Goal: Task Accomplishment & Management: Use online tool/utility

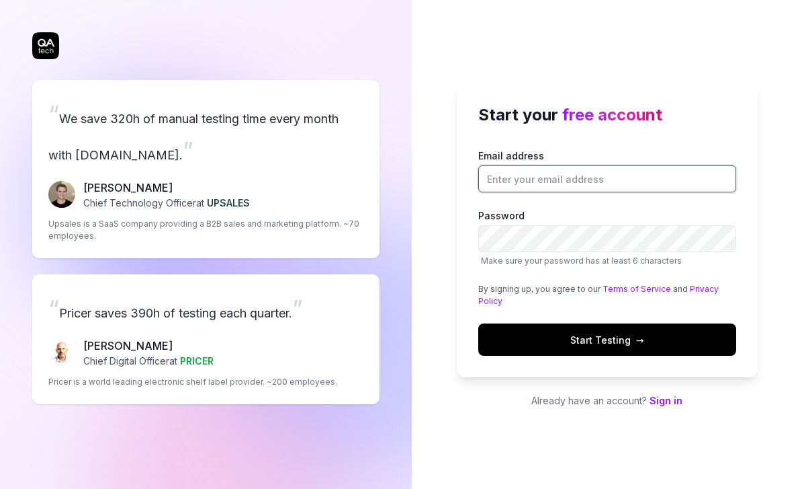
click at [667, 192] on input "Email address" at bounding box center [608, 178] width 258 height 27
type input "[EMAIL_ADDRESS][DOMAIN_NAME]"
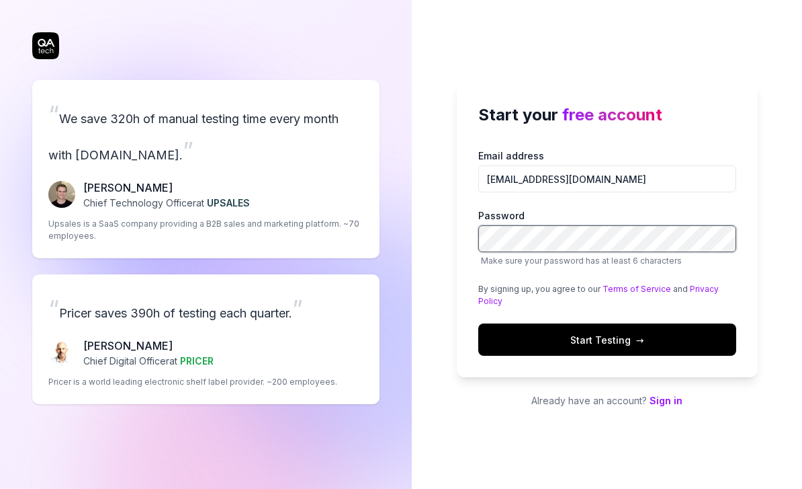
click at [606, 265] on div "Start your free account Email address [EMAIL_ADDRESS][DOMAIN_NAME] Password Mak…" at bounding box center [607, 229] width 301 height 296
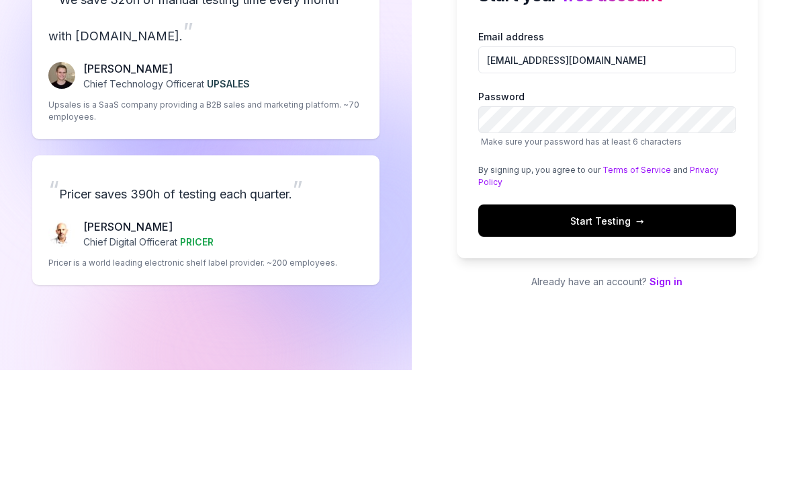
scroll to position [43, 0]
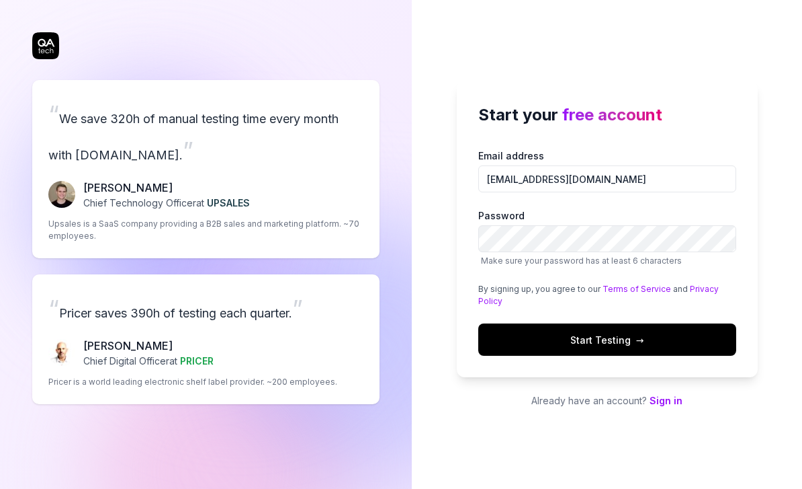
click at [591, 323] on button "Start Testing →" at bounding box center [608, 339] width 258 height 32
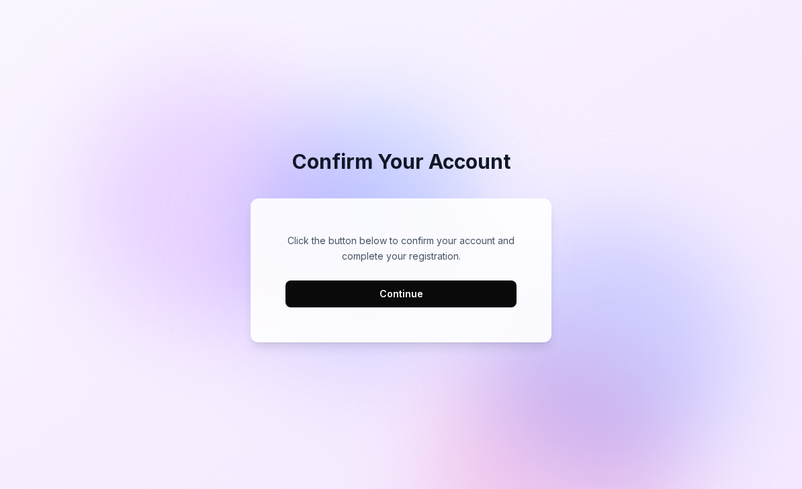
click at [483, 307] on button "Continue" at bounding box center [401, 293] width 231 height 27
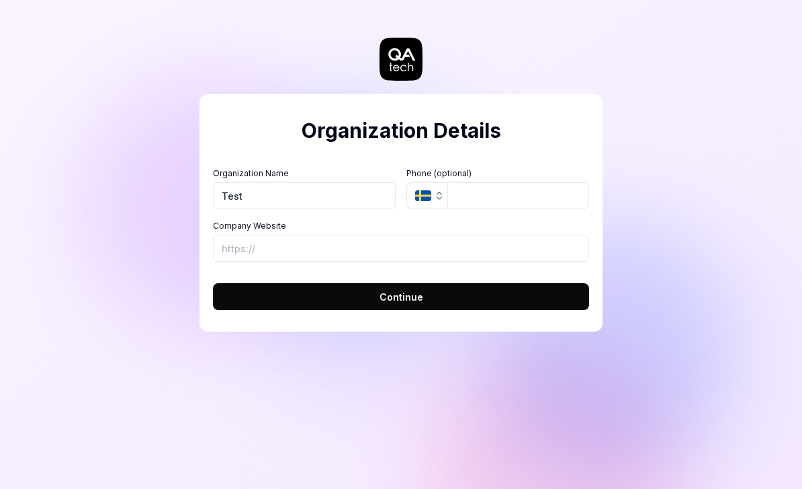
type input "Test"
click at [438, 199] on icon "button" at bounding box center [439, 195] width 11 height 11
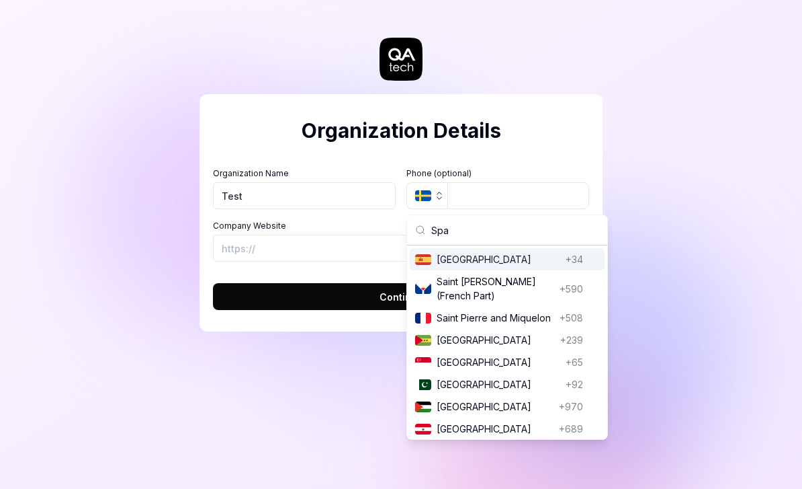
type input "Spa"
click at [447, 259] on span "Spain" at bounding box center [499, 259] width 124 height 14
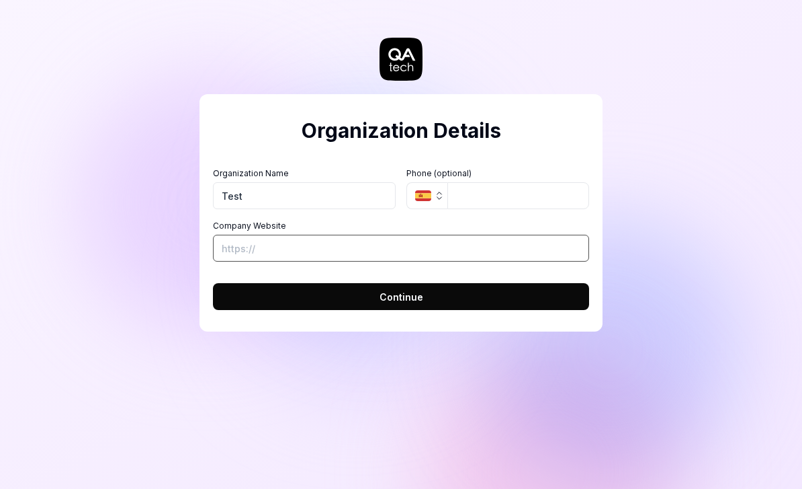
click at [419, 255] on input "Company Website" at bounding box center [401, 248] width 376 height 27
click at [421, 298] on span "Continue" at bounding box center [402, 297] width 44 height 14
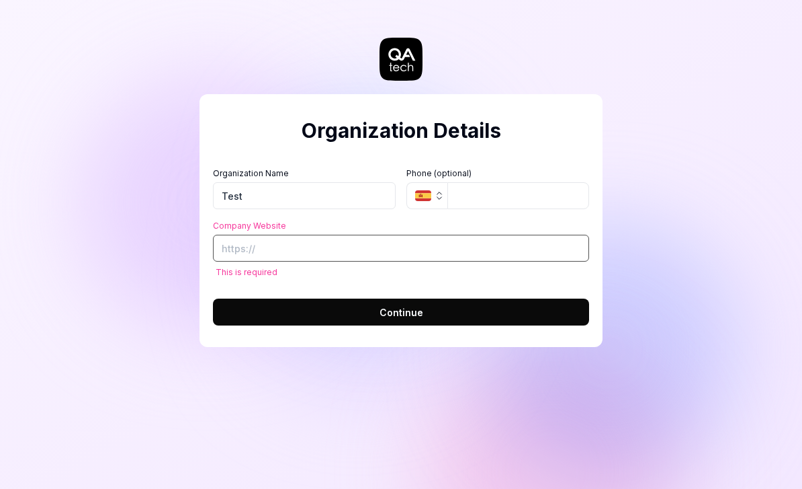
paste input "https://staging.reverse.health/"
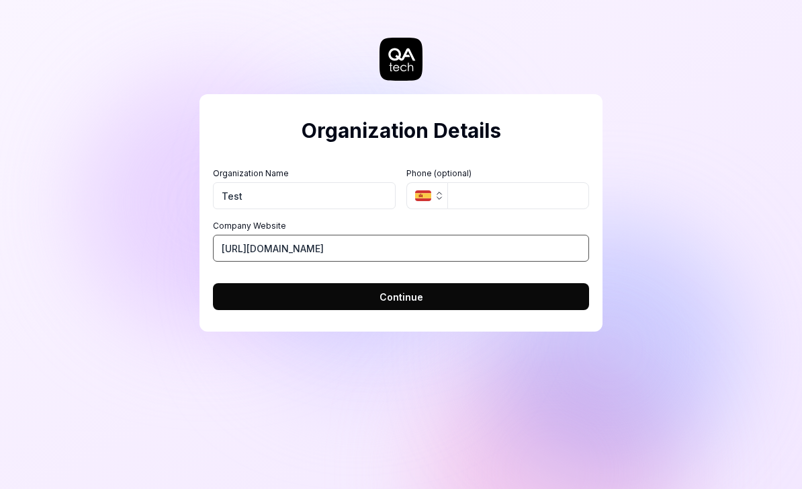
type input "https://staging.reverse.health/"
click at [417, 288] on button "Continue" at bounding box center [401, 296] width 376 height 27
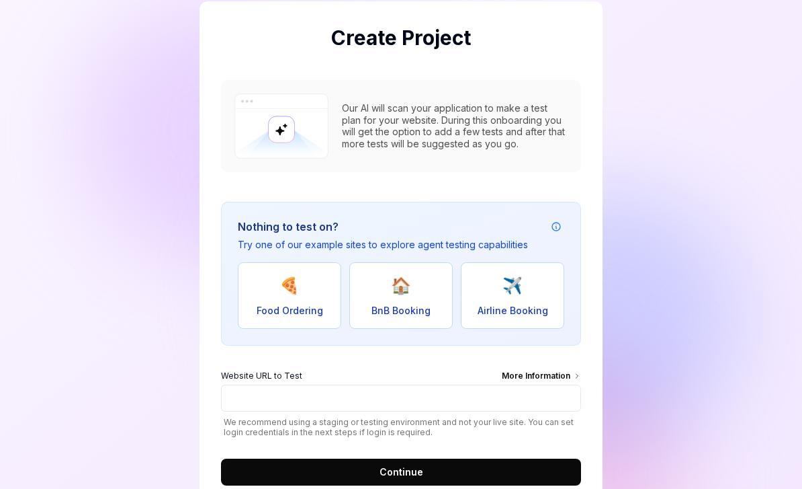
scroll to position [95, 0]
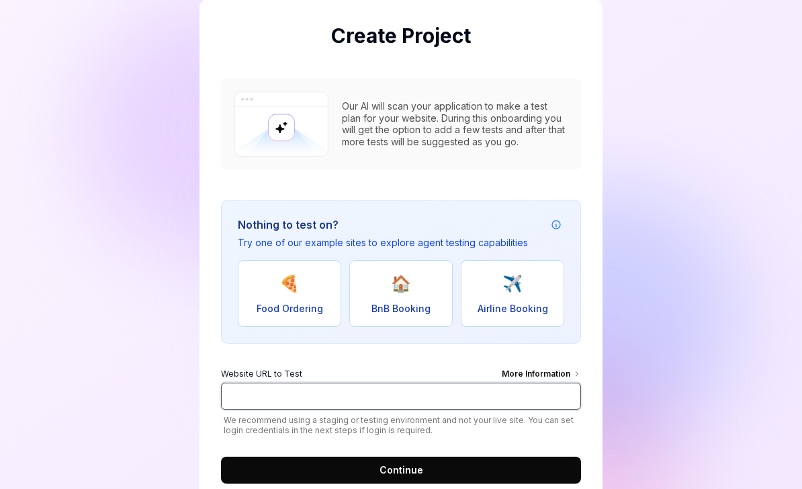
click at [416, 384] on input "Website URL to Test More Information" at bounding box center [401, 395] width 360 height 27
paste input "https://staging.reverse.health/"
type input "https://staging.reverse.health/"
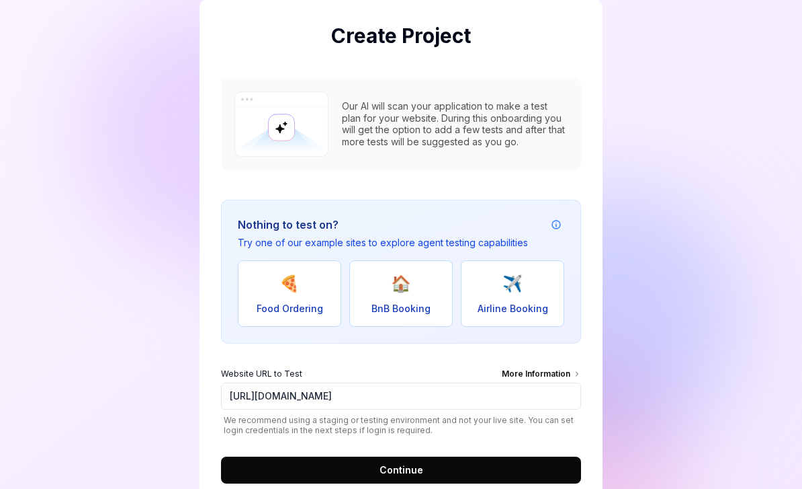
click at [423, 472] on button "Continue" at bounding box center [401, 469] width 360 height 27
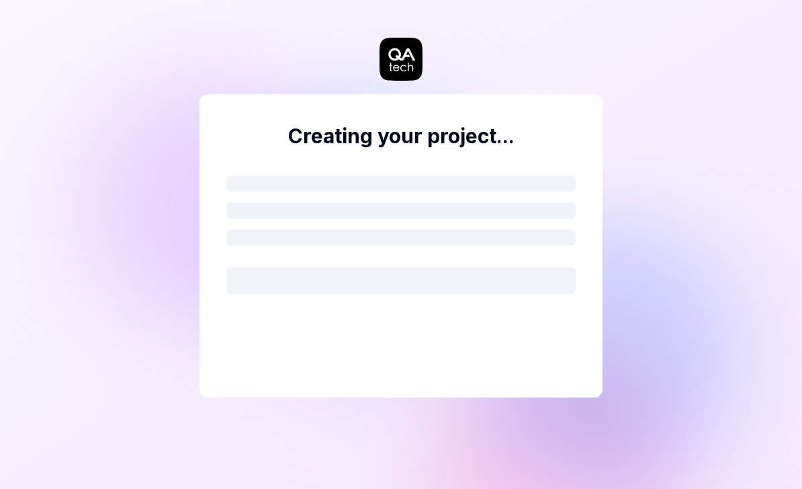
scroll to position [0, 0]
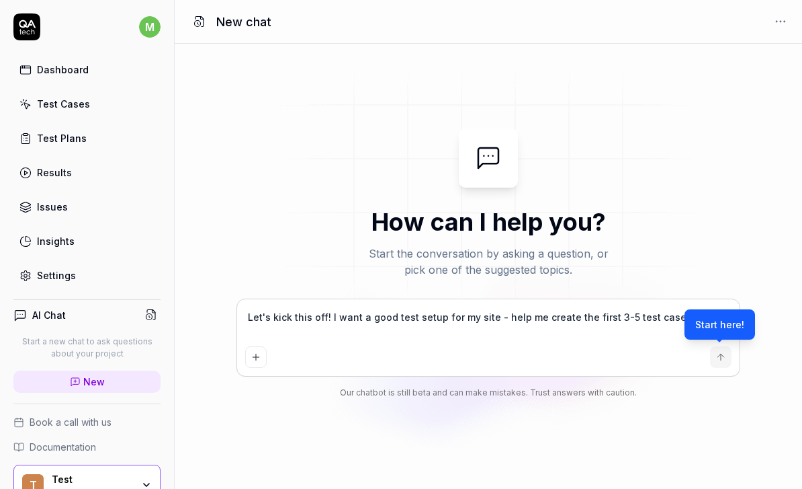
click at [103, 73] on link "Dashboard" at bounding box center [86, 69] width 147 height 26
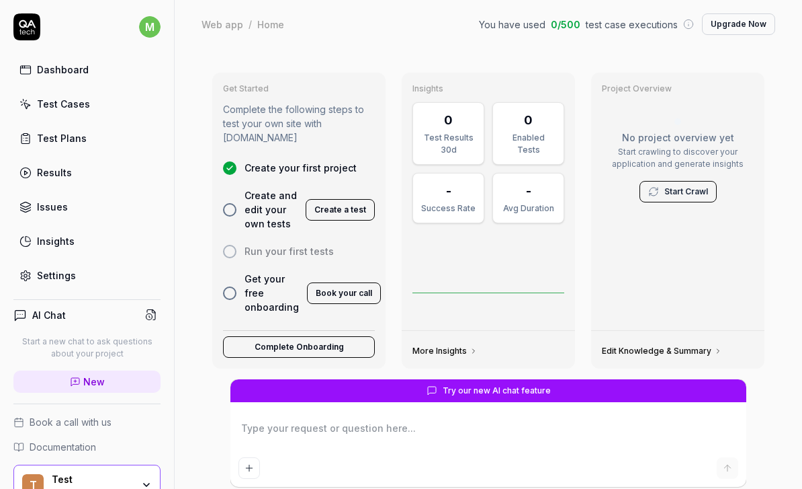
click at [97, 67] on link "Dashboard" at bounding box center [86, 69] width 147 height 26
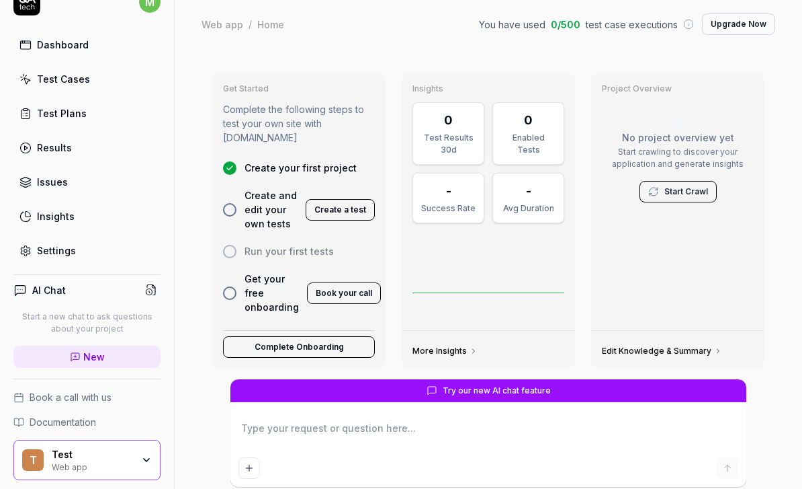
scroll to position [24, 0]
click at [43, 289] on h4 "AI Chat" at bounding box center [49, 291] width 34 height 14
click at [41, 291] on h4 "AI Chat" at bounding box center [49, 291] width 34 height 14
click at [42, 290] on h4 "AI Chat" at bounding box center [49, 291] width 34 height 14
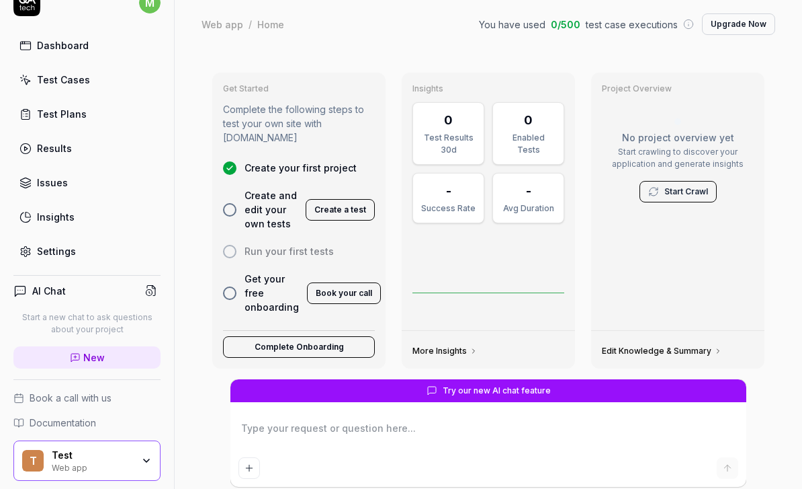
click at [51, 298] on div "AI Chat" at bounding box center [86, 290] width 147 height 19
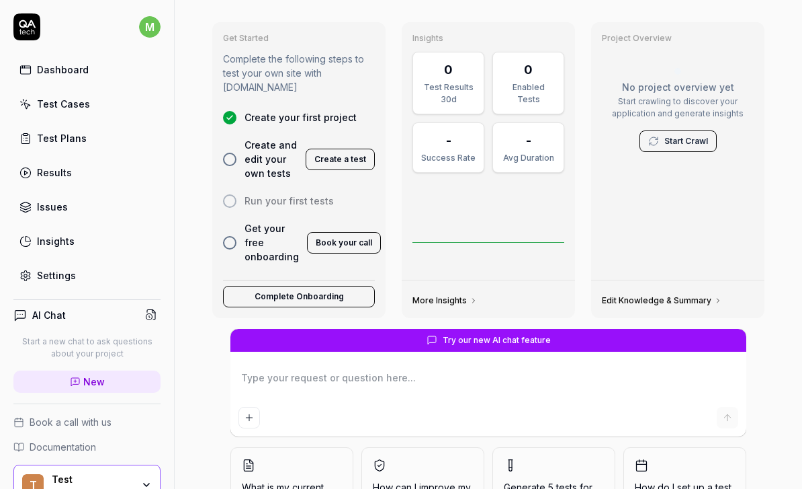
scroll to position [48, 0]
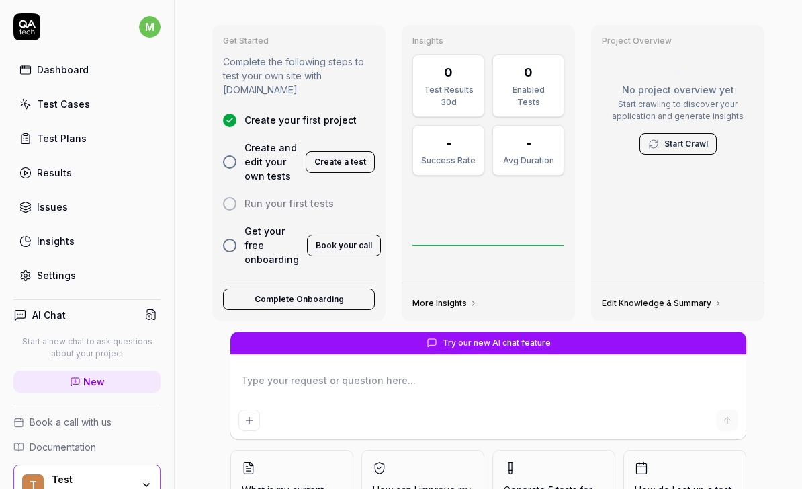
click at [238, 288] on button "Complete Onboarding" at bounding box center [299, 299] width 152 height 22
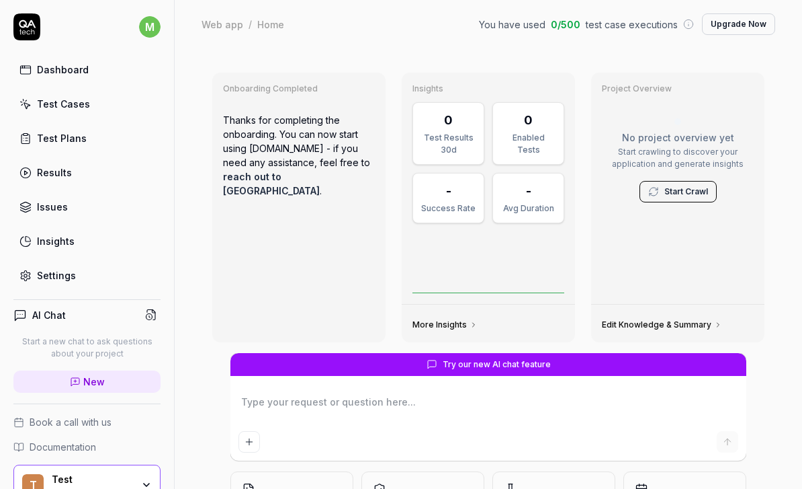
scroll to position [0, 0]
type textarea "*"
click at [24, 107] on icon at bounding box center [25, 104] width 12 height 12
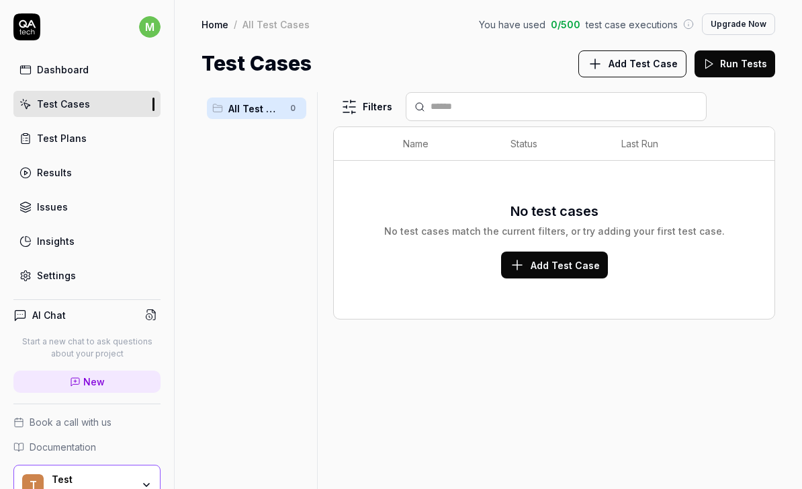
click at [588, 255] on button "Add Test Case" at bounding box center [554, 264] width 107 height 27
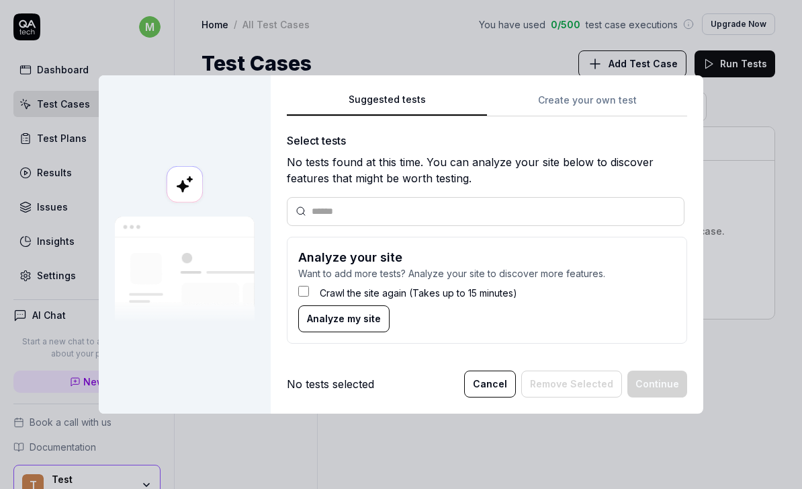
click at [322, 318] on span "Analyze my site" at bounding box center [344, 318] width 74 height 14
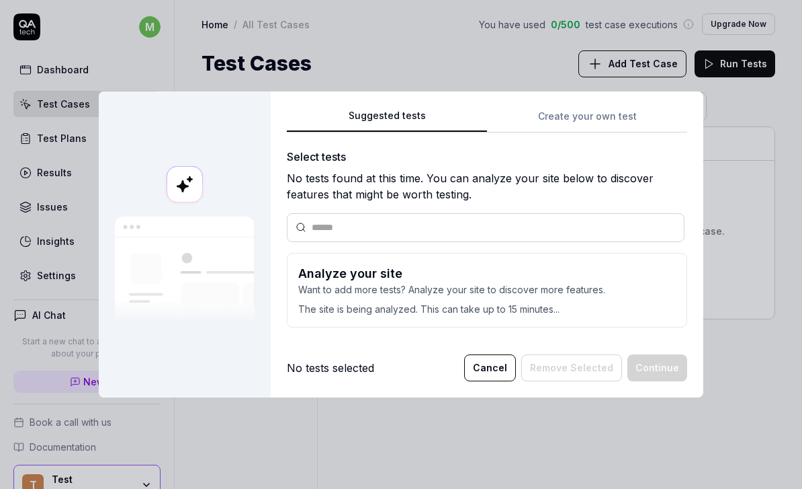
click at [598, 224] on input "text" at bounding box center [494, 227] width 364 height 14
